Goal: Transaction & Acquisition: Purchase product/service

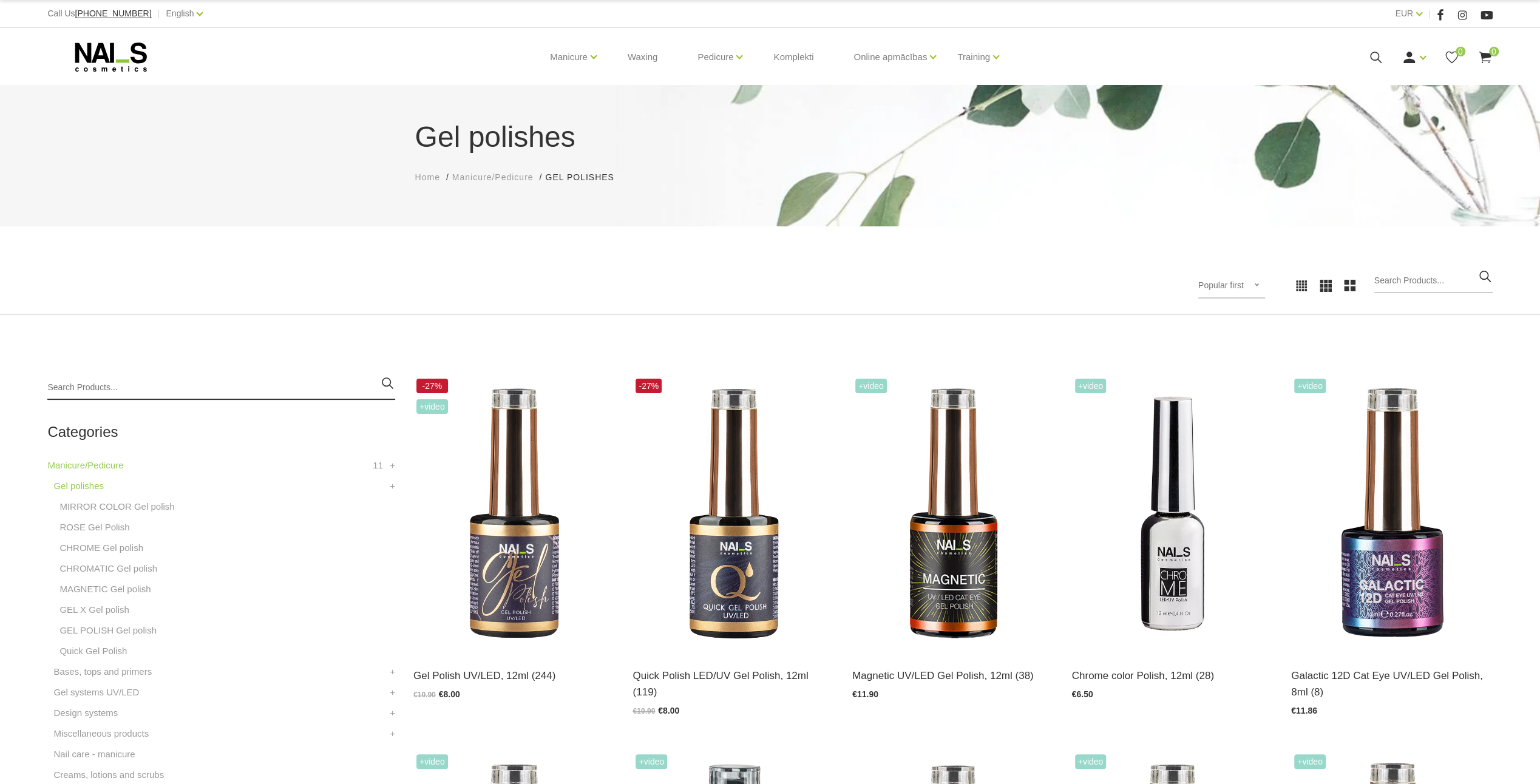
click at [71, 384] on input "search" at bounding box center [221, 388] width 348 height 24
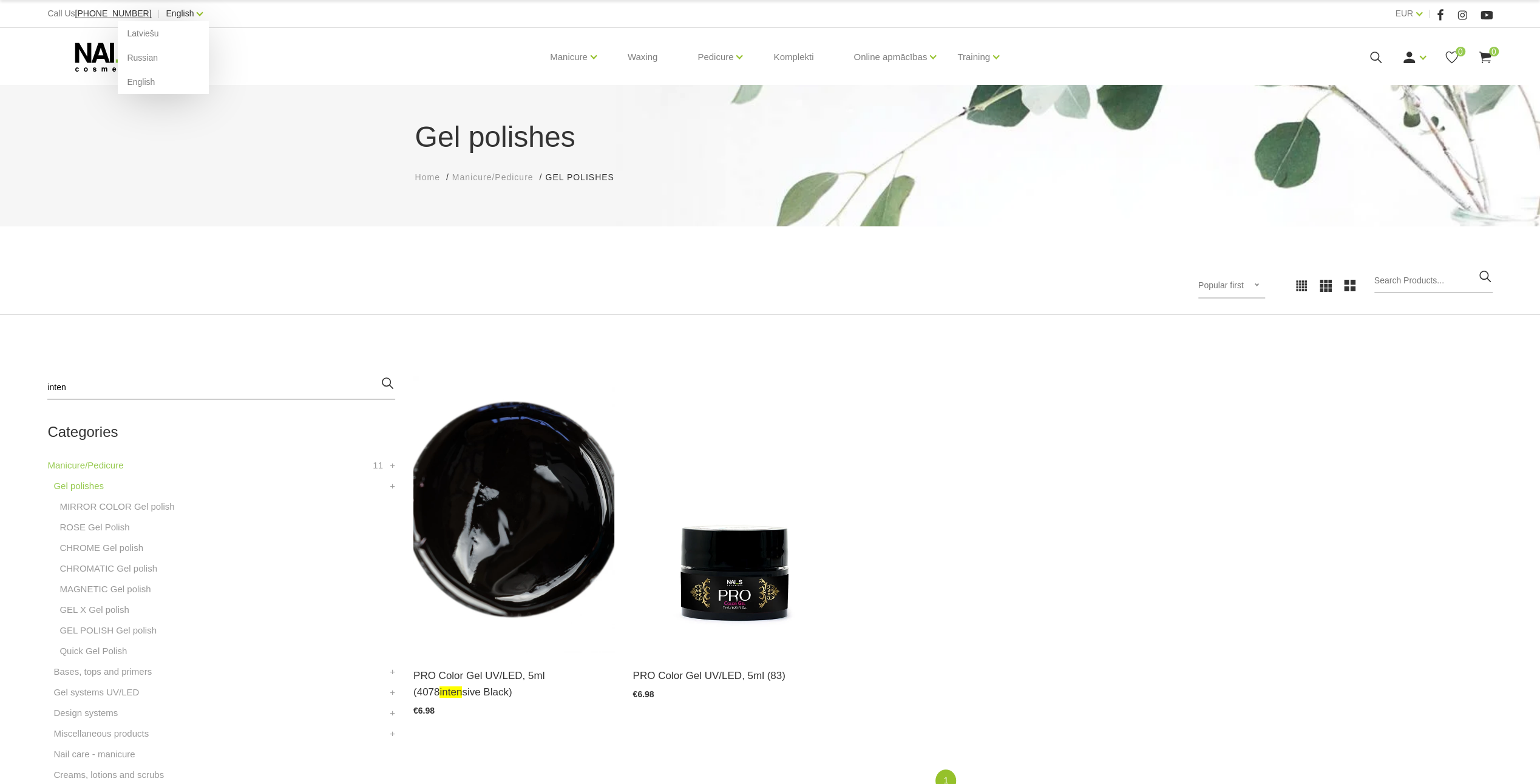
type input "inten"
click at [170, 15] on link "English" at bounding box center [179, 14] width 28 height 14
click at [151, 35] on link "Latviešu" at bounding box center [163, 33] width 91 height 24
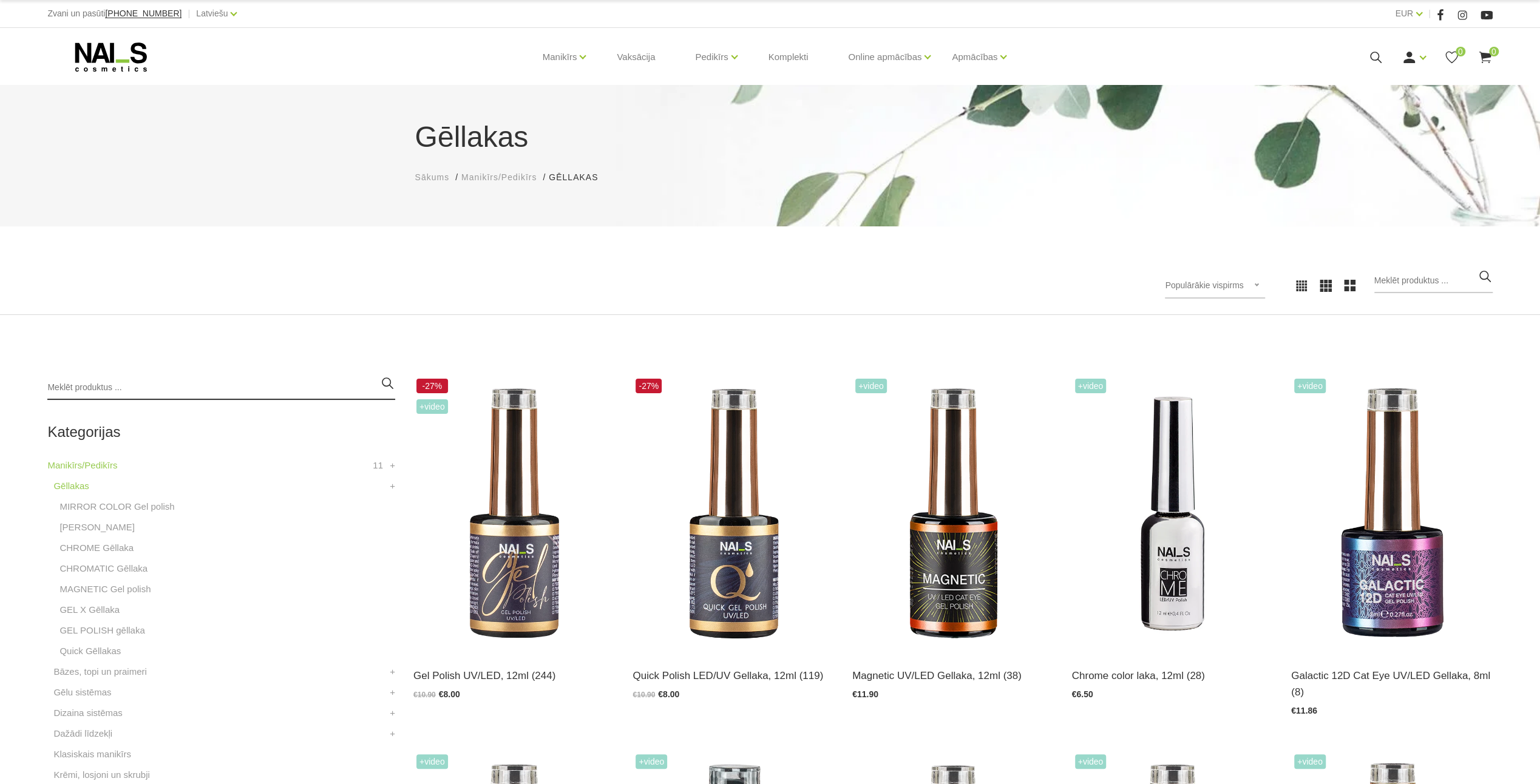
click at [77, 384] on input "search" at bounding box center [221, 388] width 348 height 24
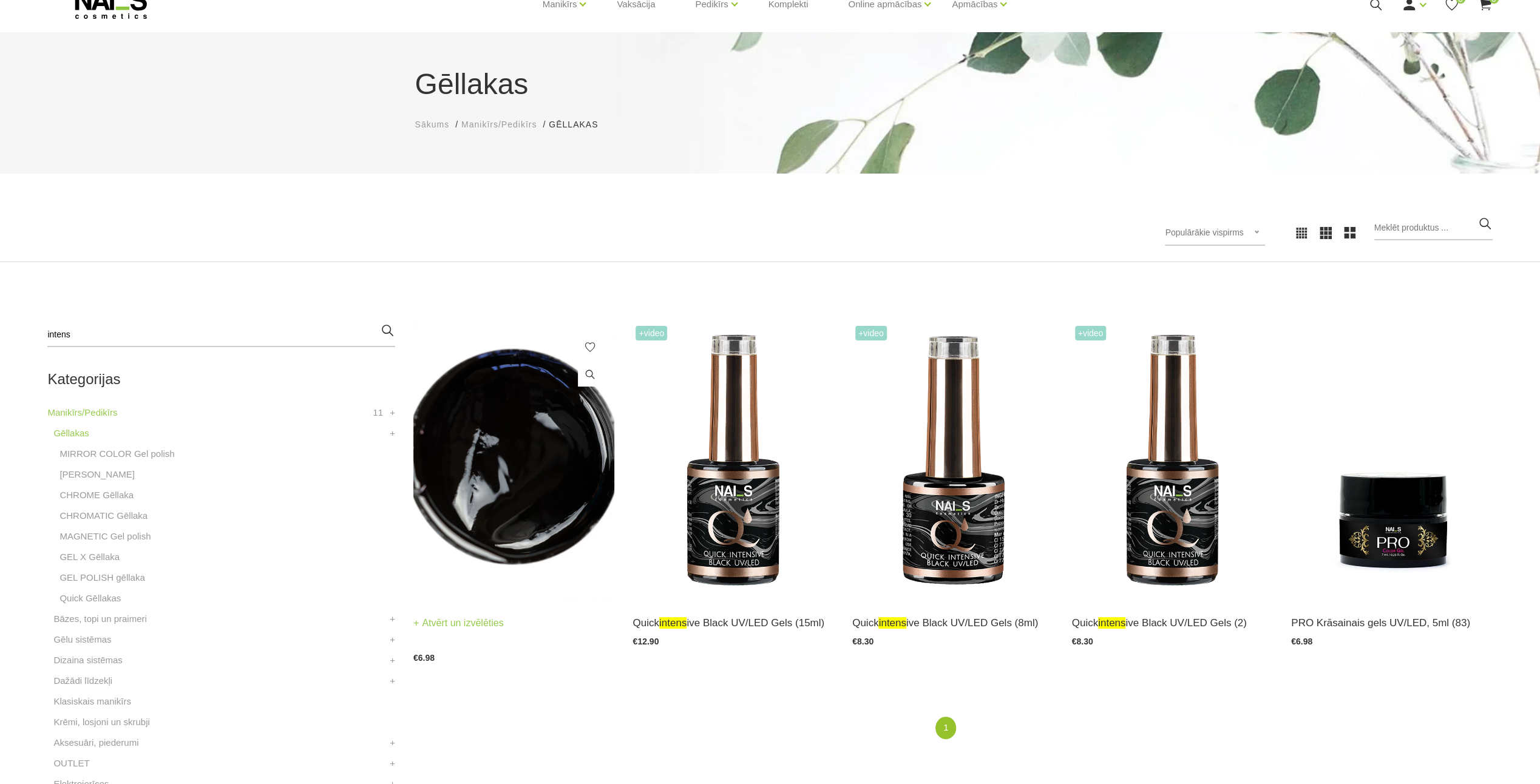
scroll to position [60, 0]
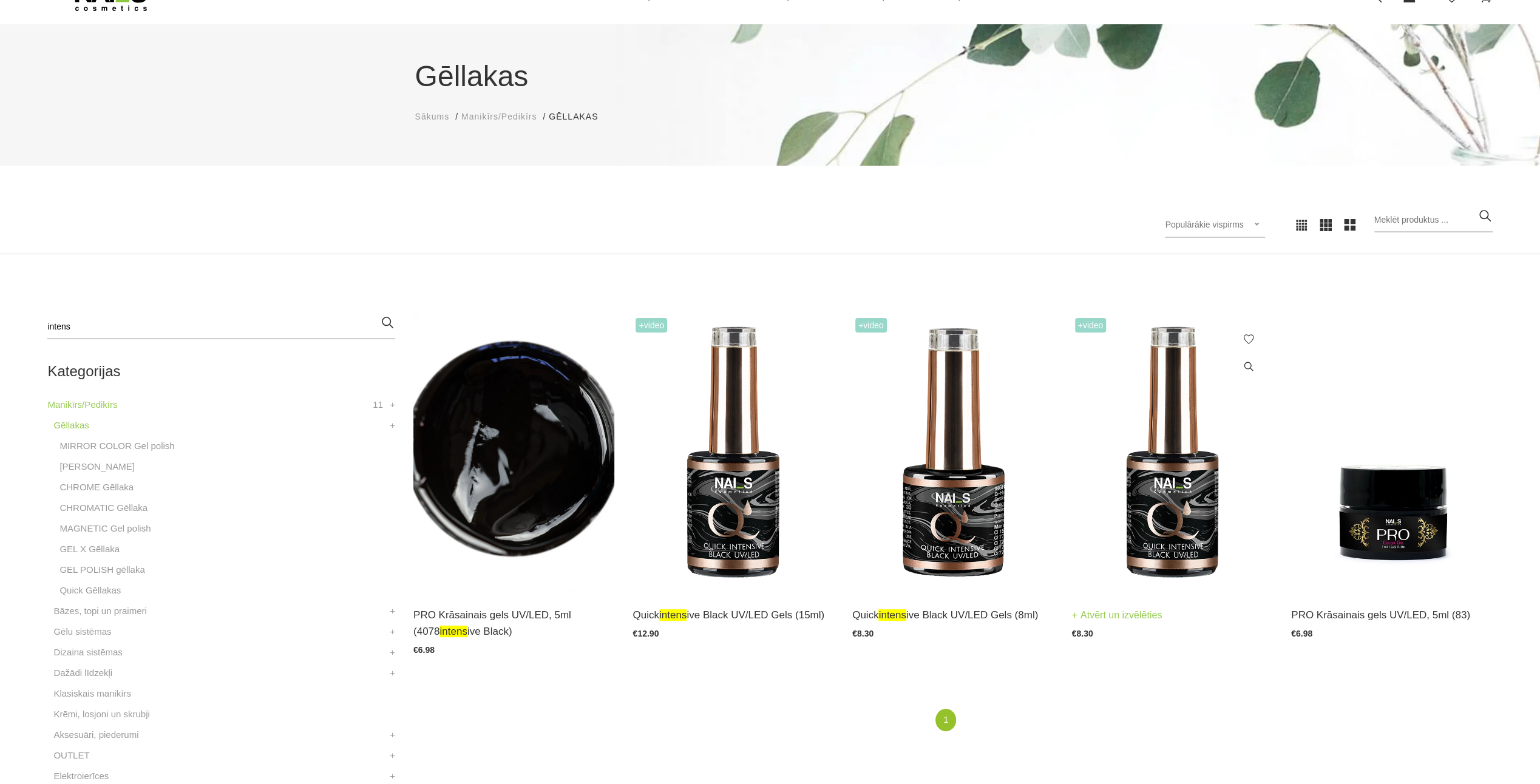
type input "intens"
click at [1198, 517] on img at bounding box center [1172, 454] width 201 height 277
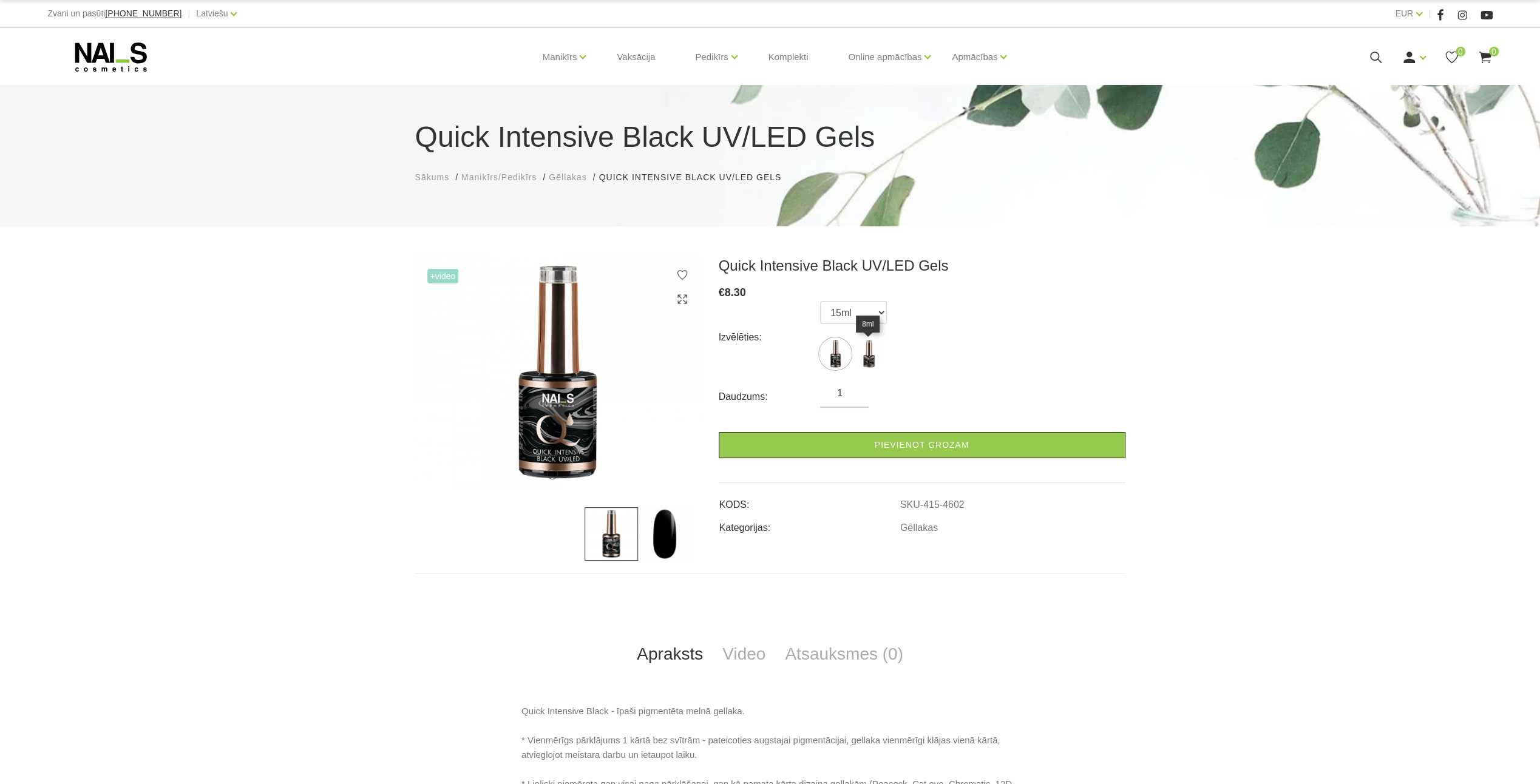
click at [866, 357] on img at bounding box center [869, 353] width 30 height 30
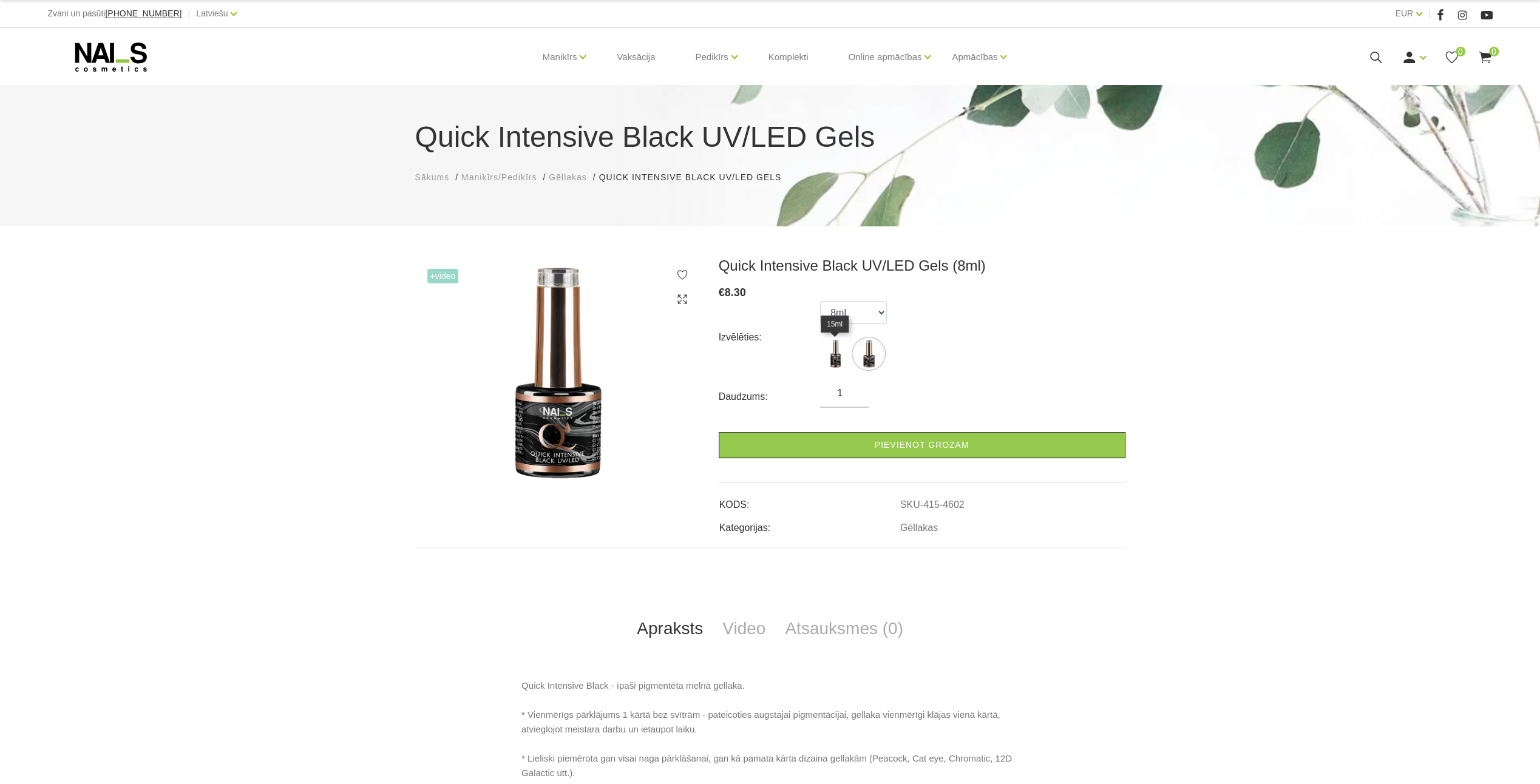
click at [828, 356] on img at bounding box center [835, 353] width 30 height 30
select select "4601"
click at [835, 358] on img at bounding box center [835, 353] width 30 height 30
